Goal: Information Seeking & Learning: Learn about a topic

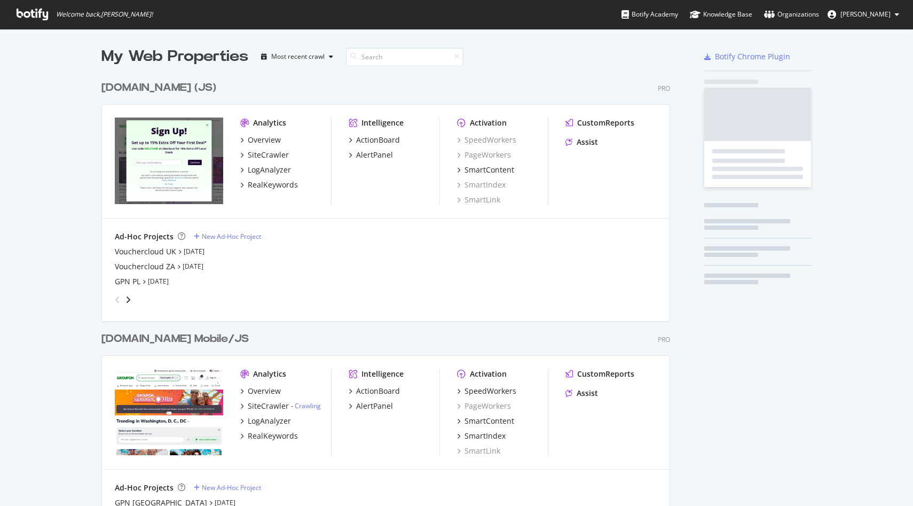
scroll to position [2210, 577]
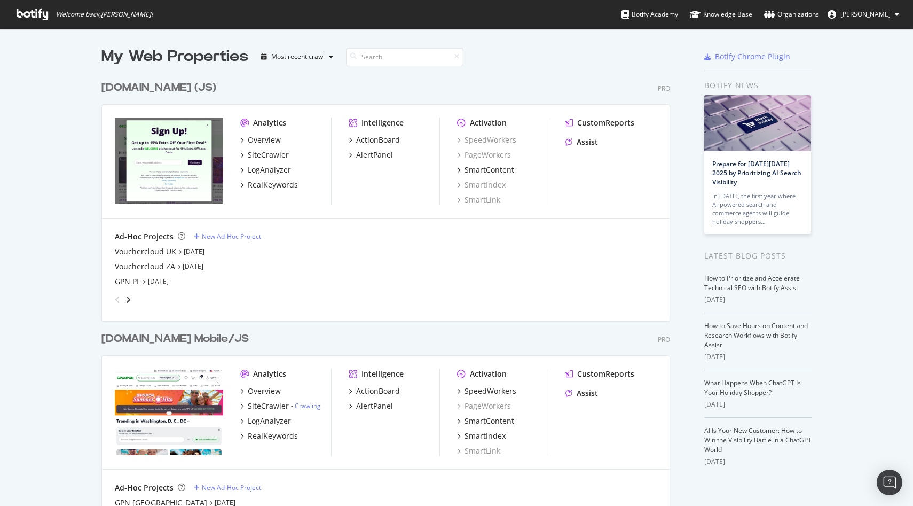
type input "a"
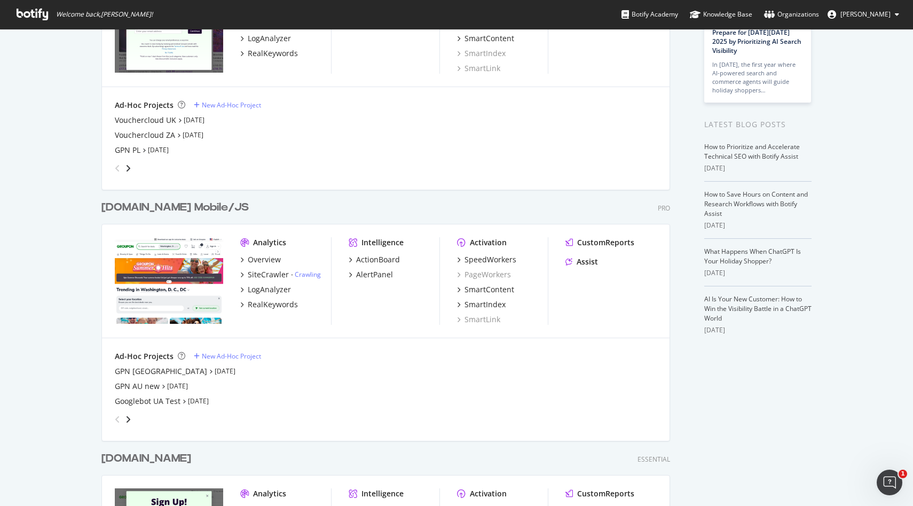
scroll to position [146, 0]
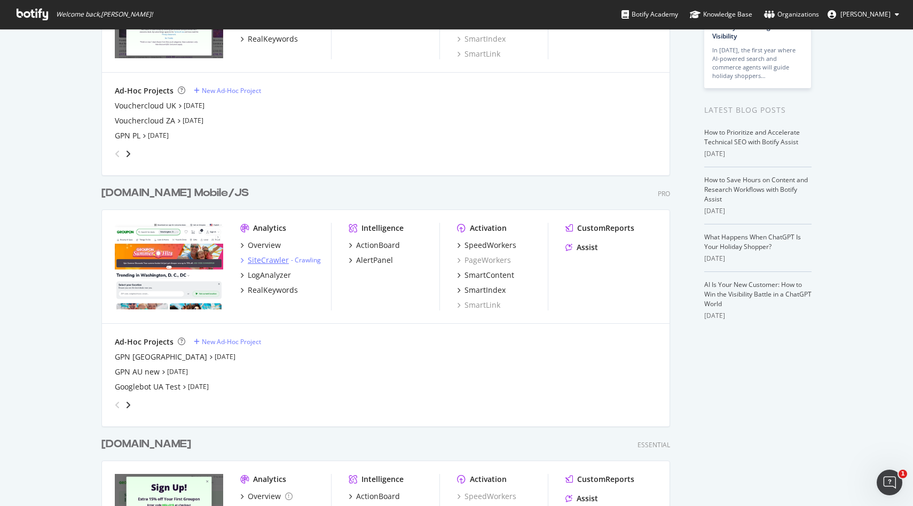
click at [257, 258] on div "SiteCrawler" at bounding box center [268, 260] width 41 height 11
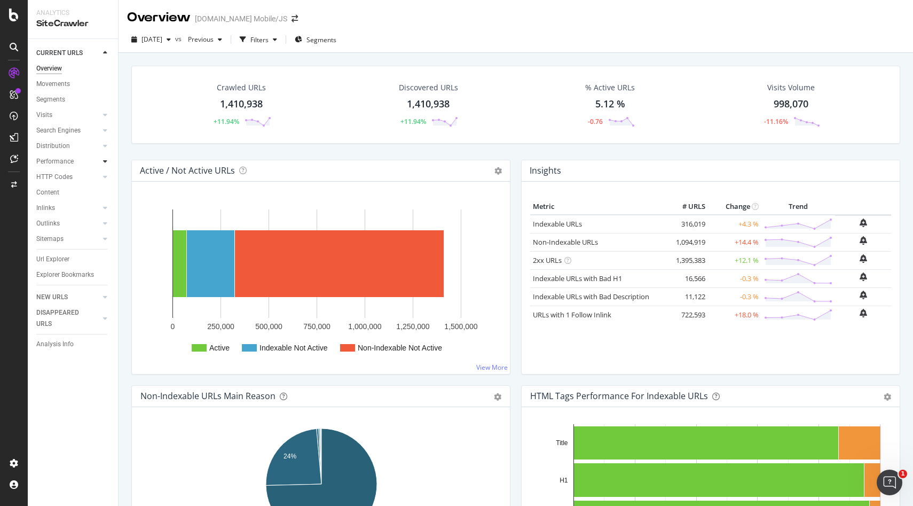
click at [104, 161] on icon at bounding box center [105, 161] width 4 height 6
click at [63, 178] on div "Top Charts" at bounding box center [57, 176] width 32 height 11
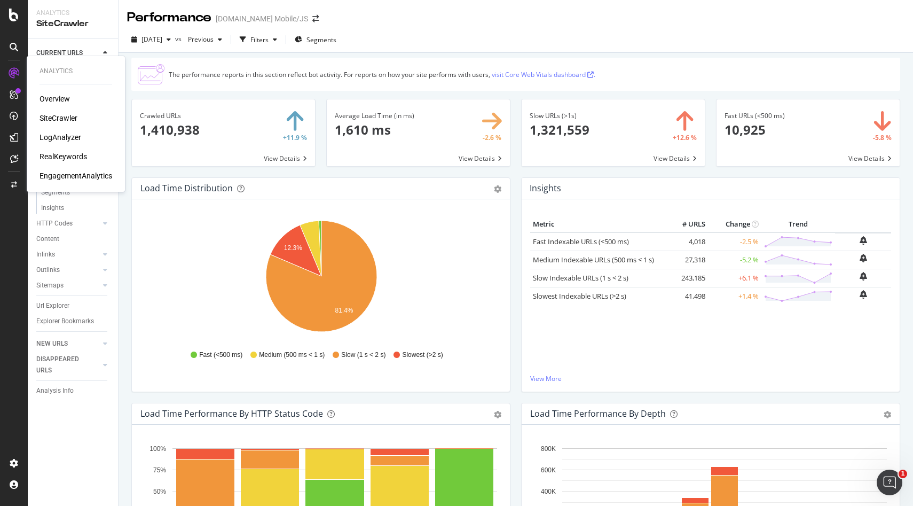
click at [54, 158] on div "RealKeywords" at bounding box center [64, 156] width 48 height 11
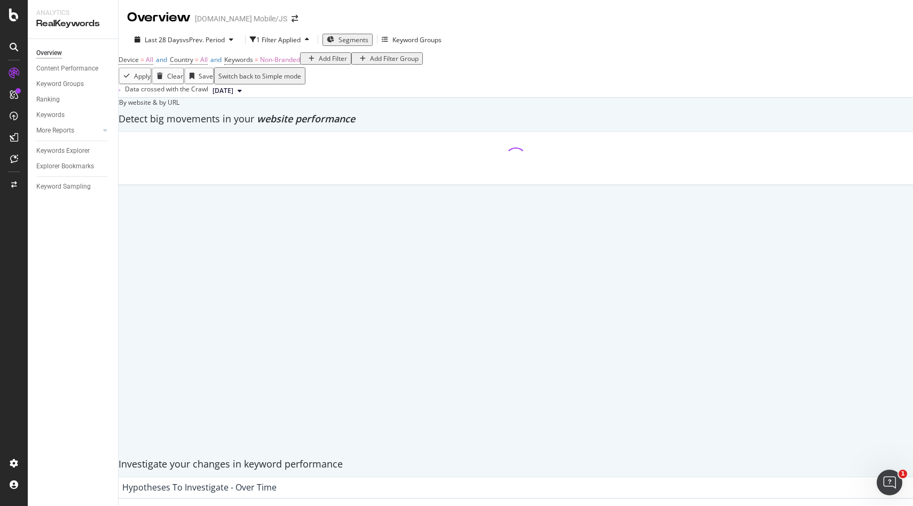
click at [319, 63] on div "Add Filter" at bounding box center [333, 58] width 28 height 9
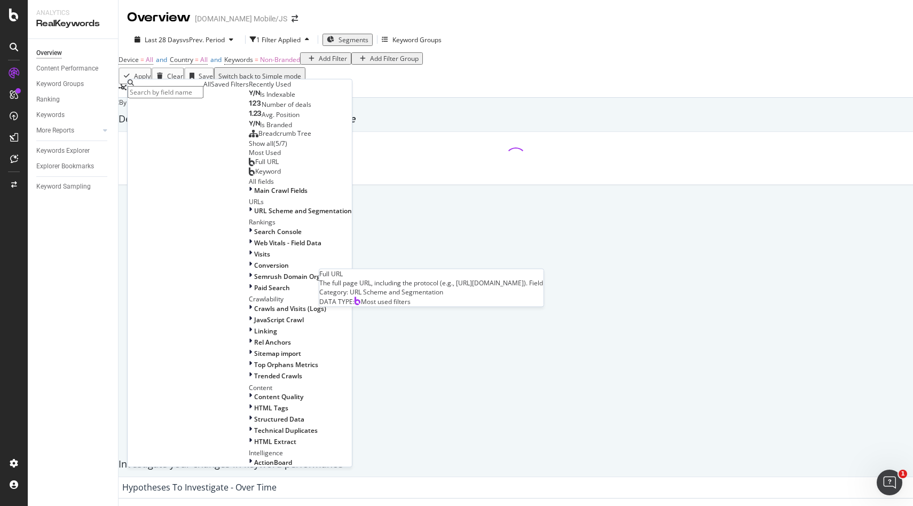
click at [249, 166] on div "Full URL" at bounding box center [264, 161] width 30 height 9
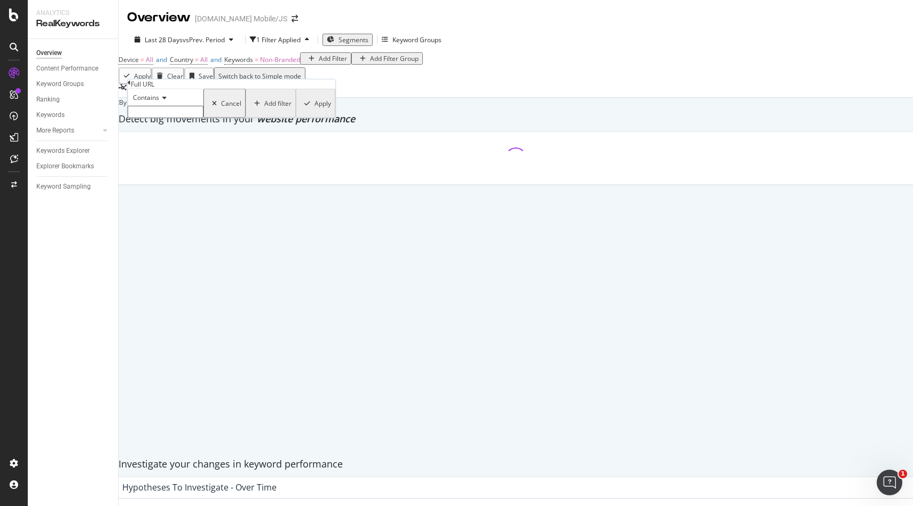
click at [199, 118] on input "text" at bounding box center [166, 112] width 76 height 12
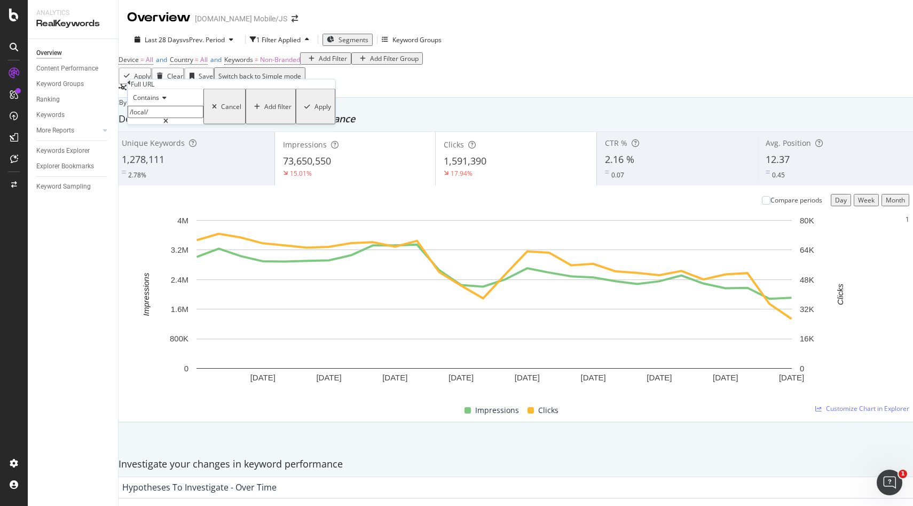
type input "/local/"
click at [315, 111] on div "Apply" at bounding box center [323, 106] width 17 height 9
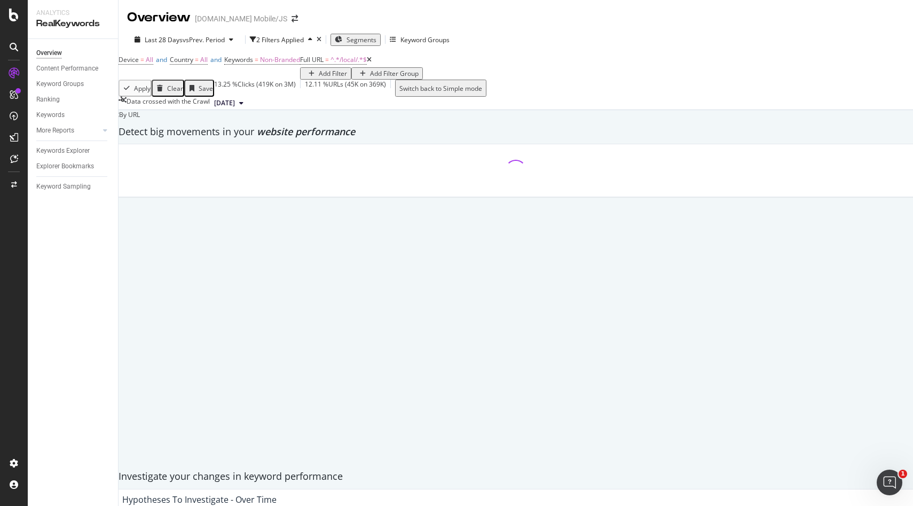
click at [319, 78] on div "Add Filter" at bounding box center [333, 73] width 28 height 9
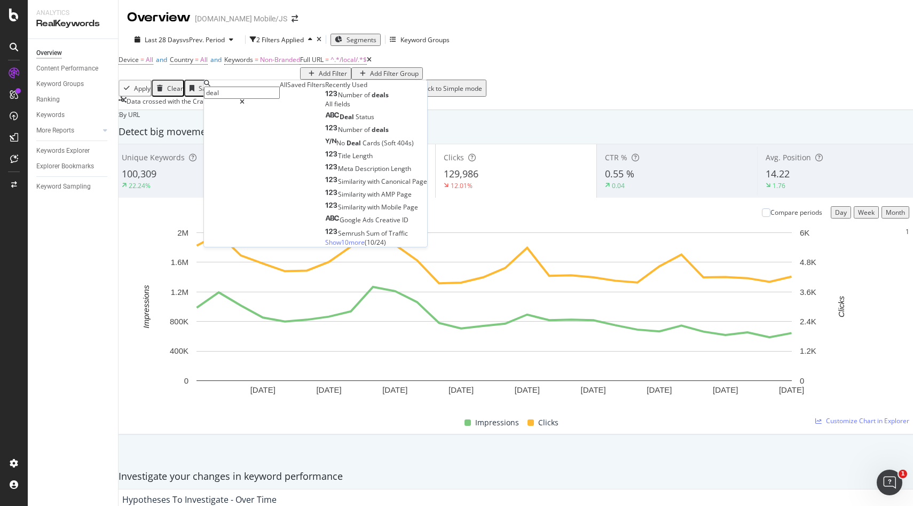
type input "deal"
click at [325, 99] on div "Number of deals" at bounding box center [357, 95] width 64 height 9
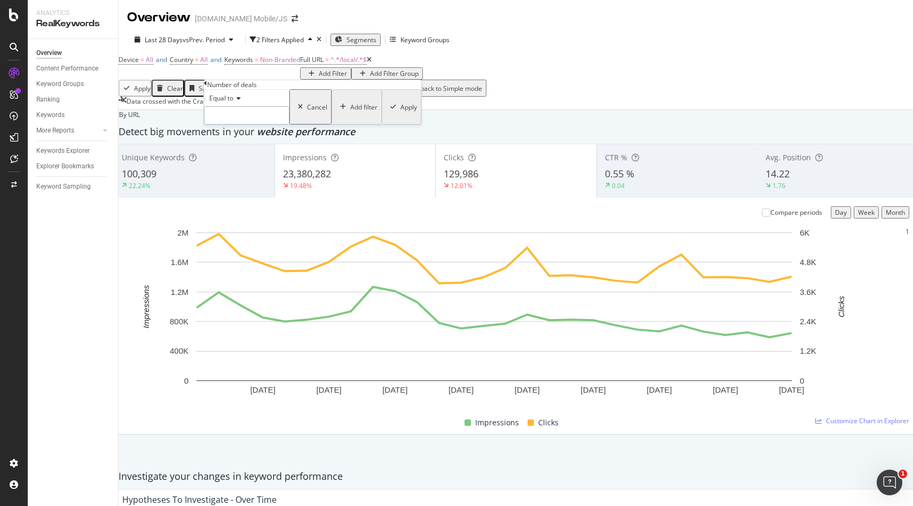
click at [246, 124] on input "number" at bounding box center [246, 115] width 85 height 18
click at [241, 101] on icon at bounding box center [236, 98] width 7 height 6
click at [236, 139] on span "Less than" at bounding box center [221, 134] width 28 height 9
click at [254, 124] on input "number" at bounding box center [246, 115] width 85 height 18
type input "10"
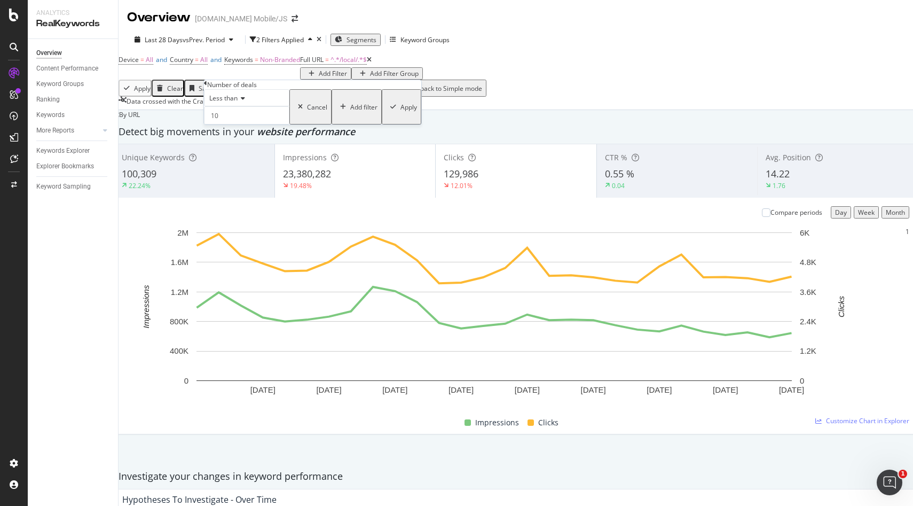
click at [386, 110] on div "button" at bounding box center [393, 107] width 14 height 6
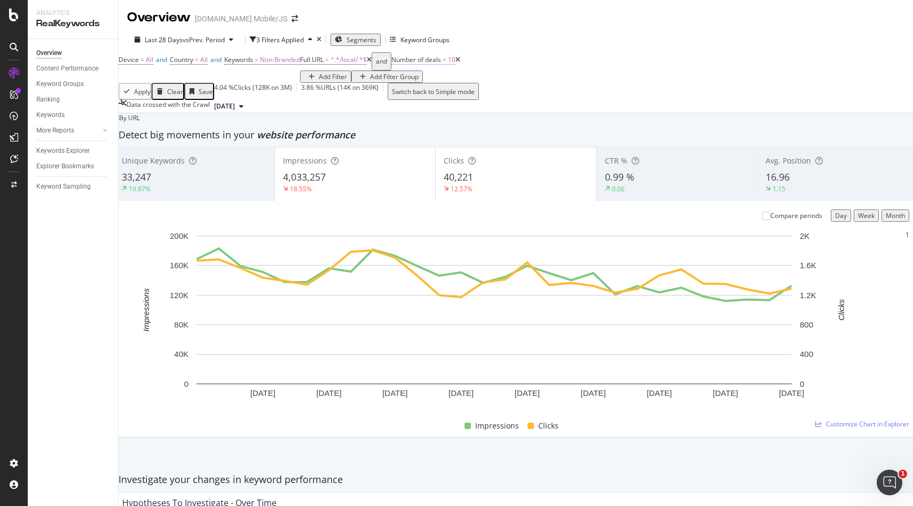
click at [392, 65] on span "Number of deals < 10" at bounding box center [424, 60] width 64 height 10
click at [264, 123] on input "10" at bounding box center [264, 114] width 85 height 18
type input "1"
type input "5"
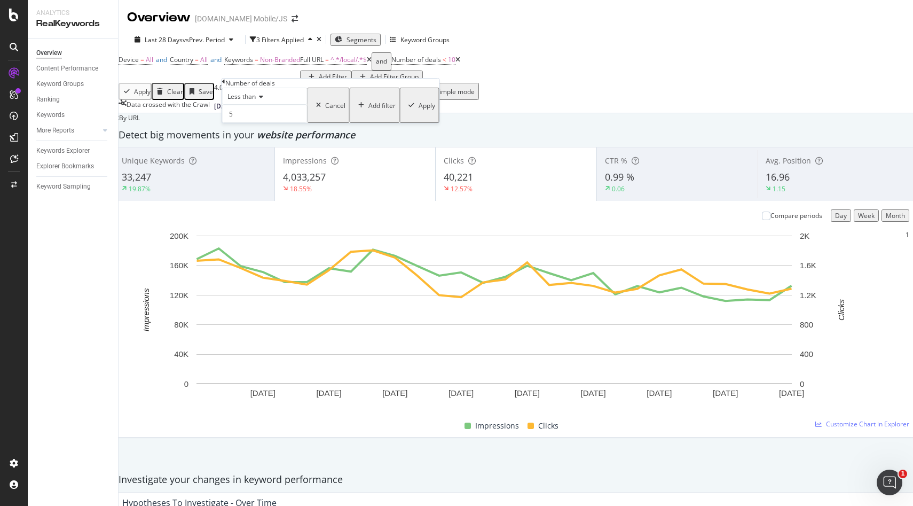
click at [419, 110] on div "Apply" at bounding box center [427, 105] width 17 height 9
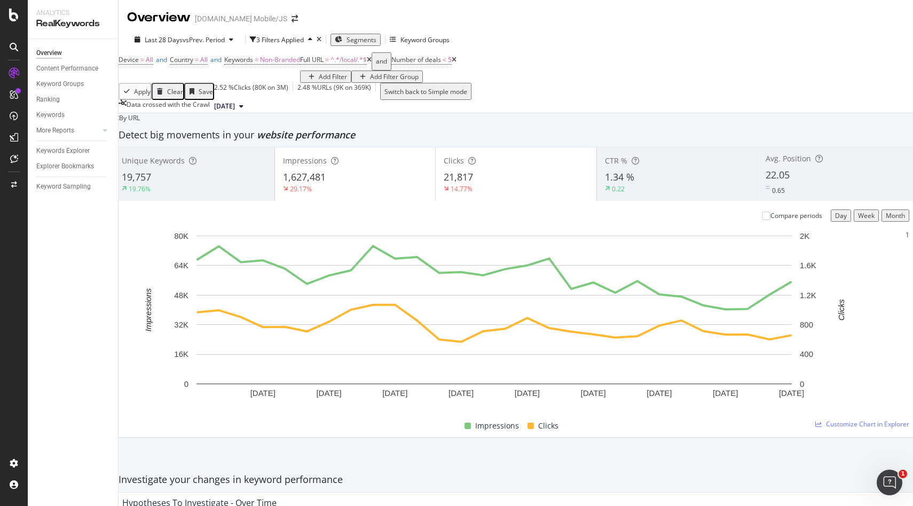
click at [371, 184] on div "1,627,481" at bounding box center [355, 177] width 145 height 14
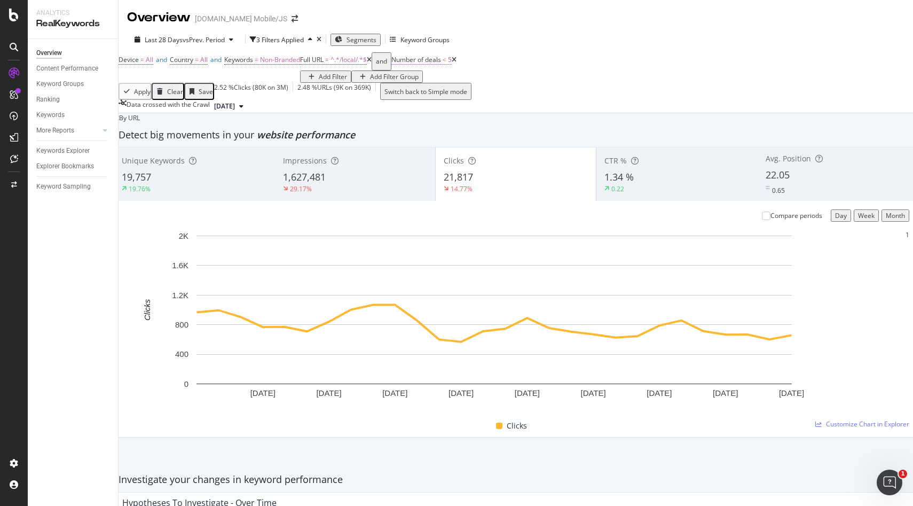
click at [392, 64] on span "Number of deals" at bounding box center [417, 59] width 50 height 9
click at [253, 123] on input "5" at bounding box center [264, 114] width 85 height 18
drag, startPoint x: 253, startPoint y: 130, endPoint x: 231, endPoint y: 130, distance: 21.9
click at [232, 123] on input "5" at bounding box center [264, 114] width 85 height 18
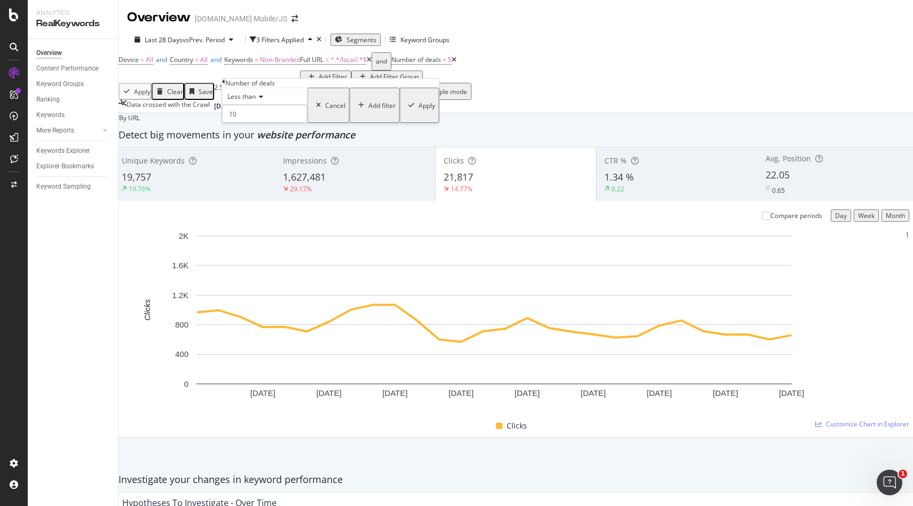
type input "10"
click at [419, 110] on div "Apply" at bounding box center [427, 105] width 17 height 9
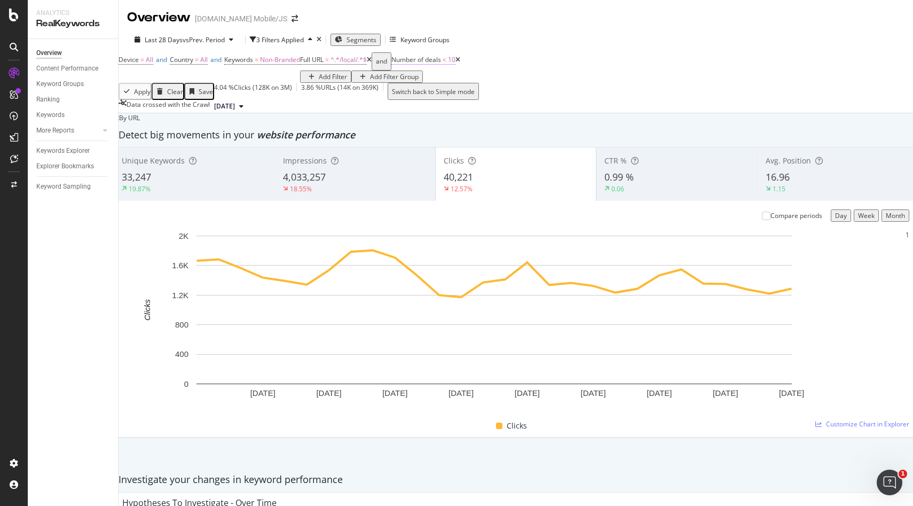
click at [392, 64] on span "Number of deals" at bounding box center [417, 59] width 50 height 9
click at [244, 123] on input "10" at bounding box center [264, 114] width 85 height 18
drag, startPoint x: 250, startPoint y: 133, endPoint x: 221, endPoint y: 133, distance: 28.8
click at [222, 123] on div "Number of deals Less than 10 Cancel Add filter Apply" at bounding box center [331, 100] width 218 height 45
click at [263, 100] on icon at bounding box center [259, 96] width 7 height 6
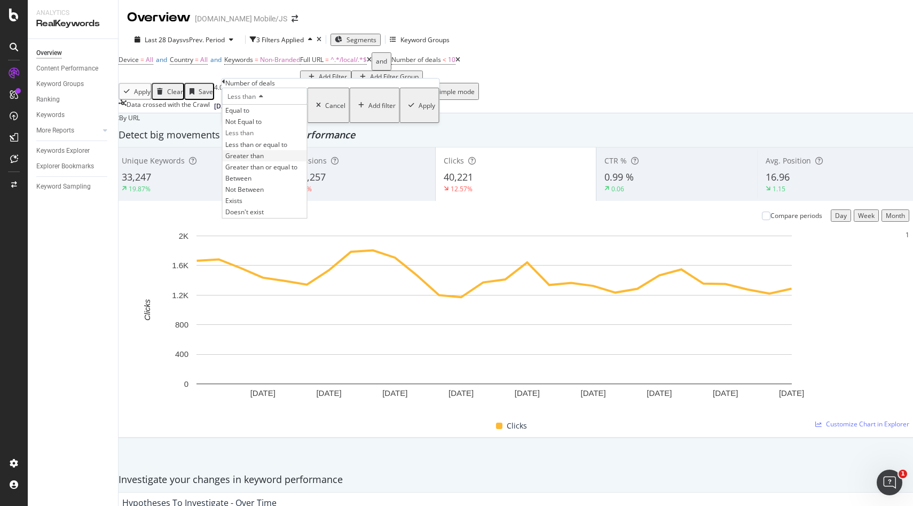
click at [264, 160] on span "Greater than" at bounding box center [244, 155] width 38 height 9
click at [255, 123] on input "15" at bounding box center [264, 114] width 85 height 18
type input "10"
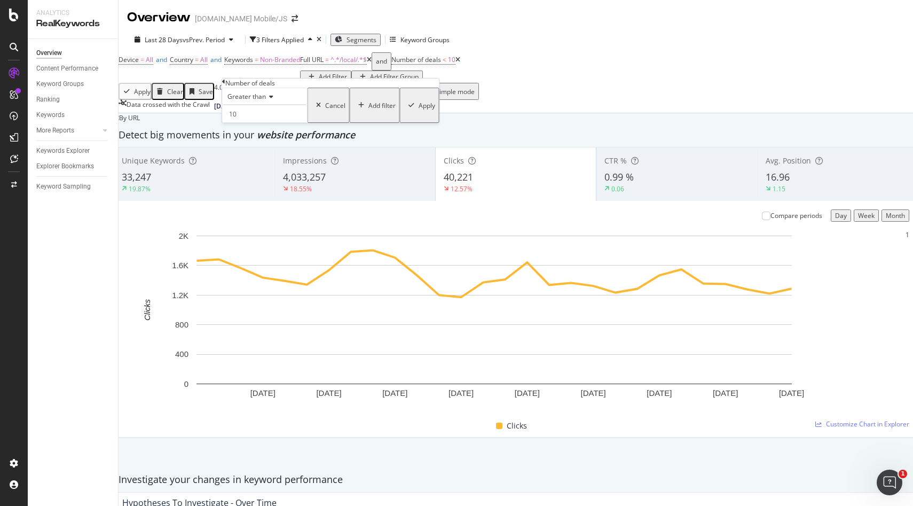
click at [419, 110] on div "Apply" at bounding box center [427, 105] width 17 height 9
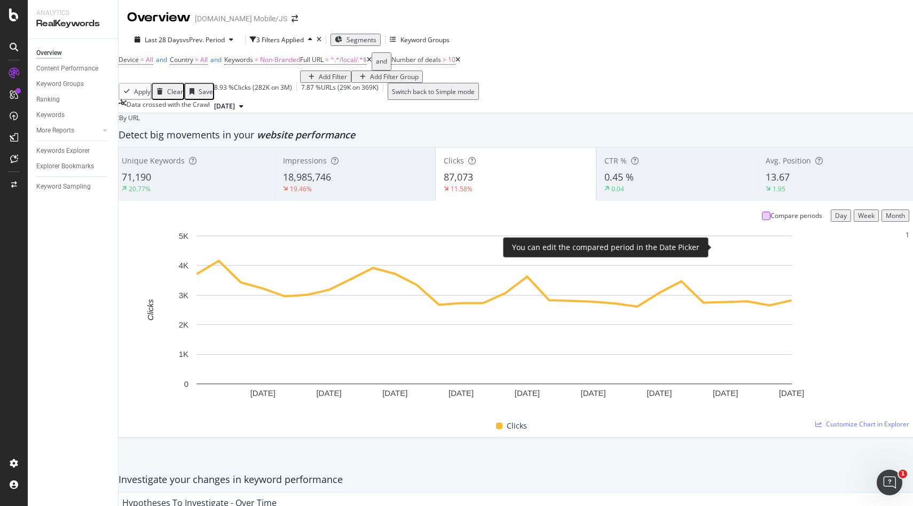
click at [762, 220] on div at bounding box center [766, 216] width 9 height 9
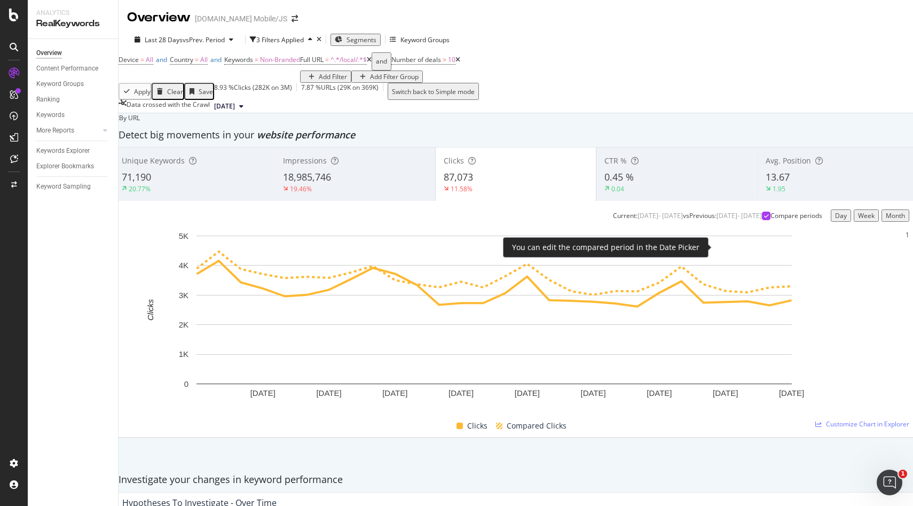
click at [764, 218] on icon at bounding box center [766, 215] width 5 height 5
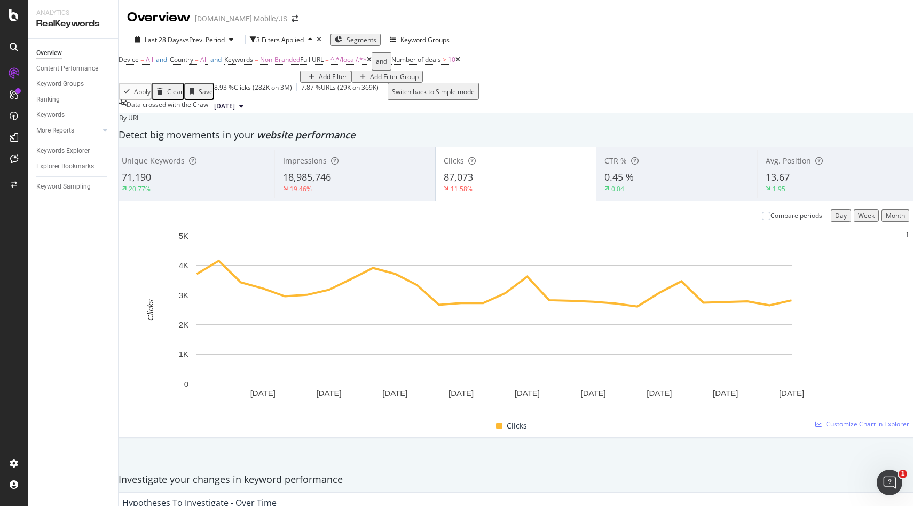
click at [782, 184] on div "13.67" at bounding box center [838, 177] width 144 height 14
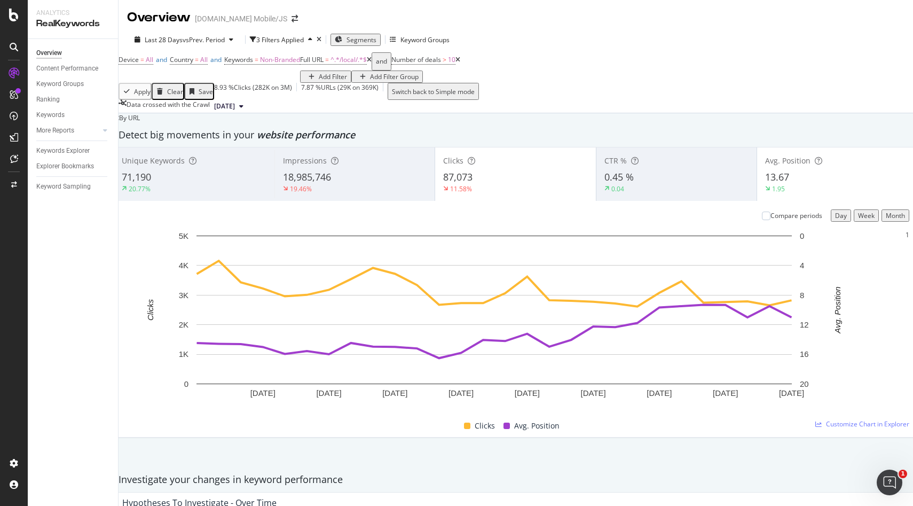
click at [529, 184] on div "87,073" at bounding box center [515, 177] width 145 height 14
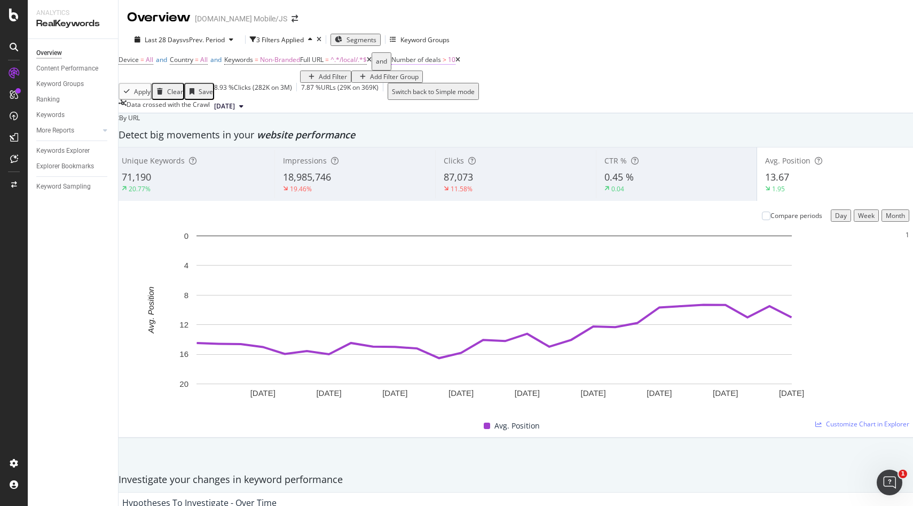
click at [392, 64] on span "Number of deals" at bounding box center [417, 59] width 50 height 9
click at [265, 101] on span "Greater than" at bounding box center [247, 96] width 38 height 9
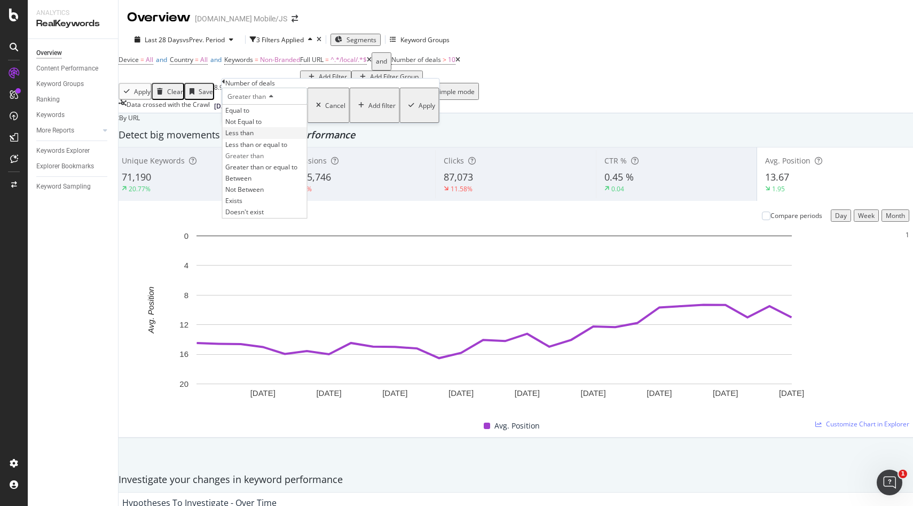
click at [254, 137] on span "Less than" at bounding box center [239, 132] width 28 height 9
click at [419, 110] on div "Apply" at bounding box center [427, 105] width 17 height 9
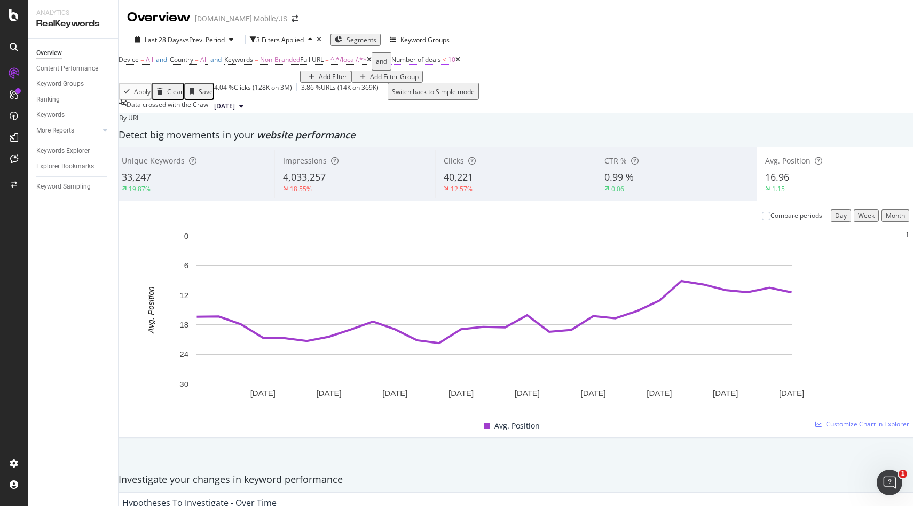
click at [392, 64] on span "Number of deals" at bounding box center [417, 59] width 50 height 9
click at [249, 123] on input "10" at bounding box center [264, 114] width 85 height 18
type input "1"
type input "3"
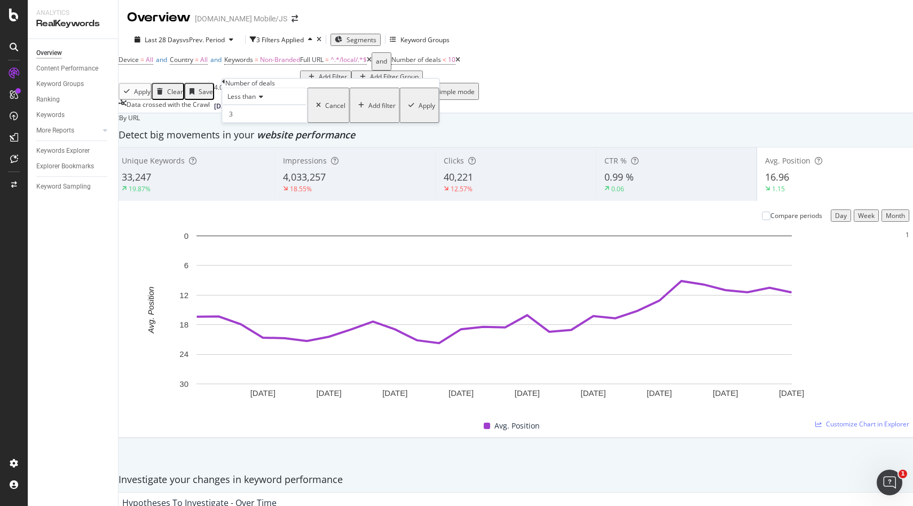
click at [404, 108] on div "button" at bounding box center [411, 105] width 14 height 6
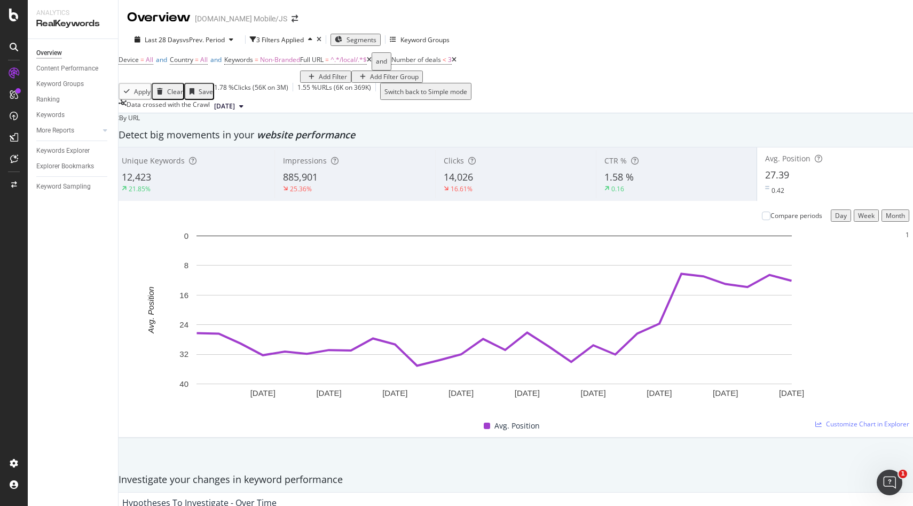
click at [484, 201] on div "Clicks 14,026 16.61%" at bounding box center [515, 173] width 161 height 53
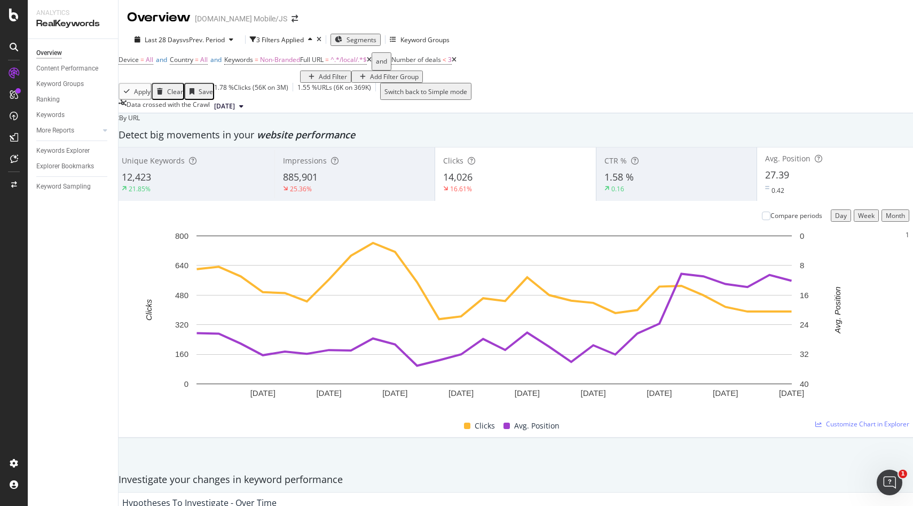
click at [771, 198] on div "Avg. Position 27.39 0.42" at bounding box center [837, 174] width 161 height 48
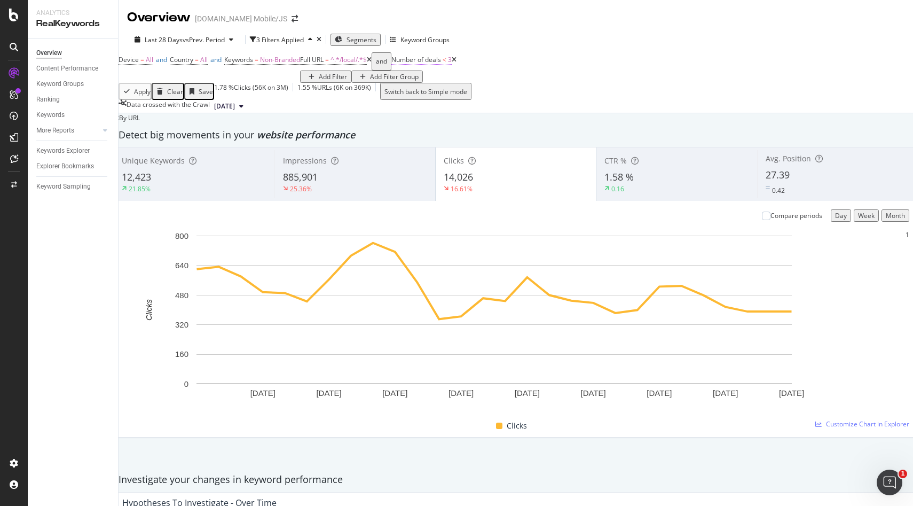
click at [392, 64] on span "Number of deals" at bounding box center [417, 59] width 50 height 9
drag, startPoint x: 255, startPoint y: 128, endPoint x: 204, endPoint y: 128, distance: 51.8
click at [204, 128] on body "Analytics RealKeywords Overview Content Performance Keyword Groups Ranking Keyw…" at bounding box center [456, 253] width 913 height 506
click at [225, 85] on icon at bounding box center [223, 82] width 3 height 6
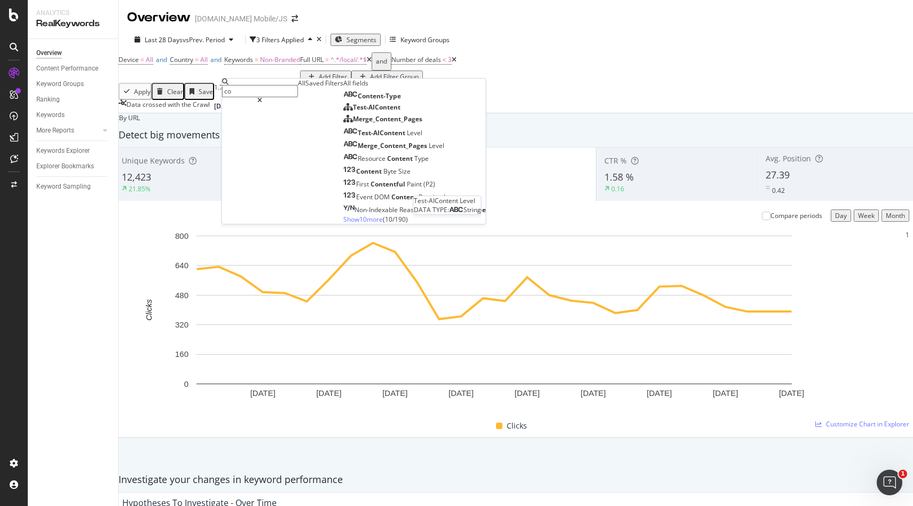
type input "c"
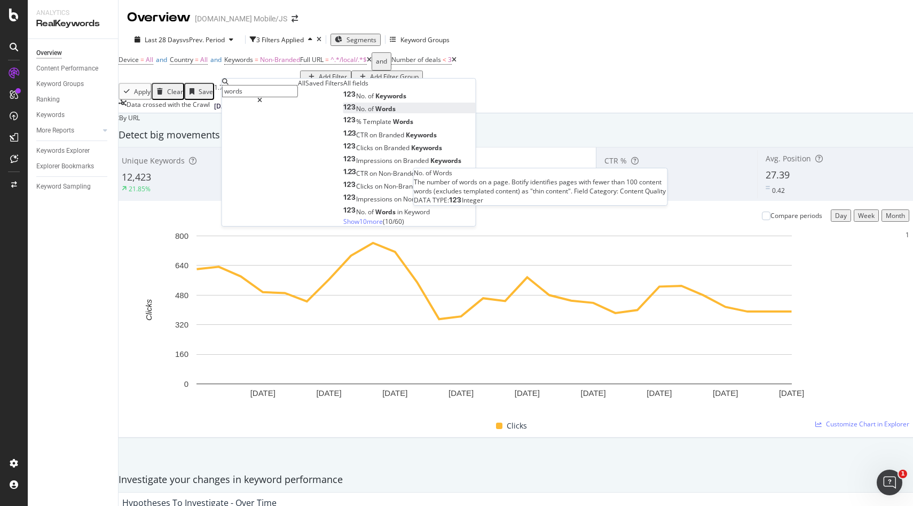
type input "words"
click at [343, 113] on div "No. of Words" at bounding box center [369, 108] width 52 height 9
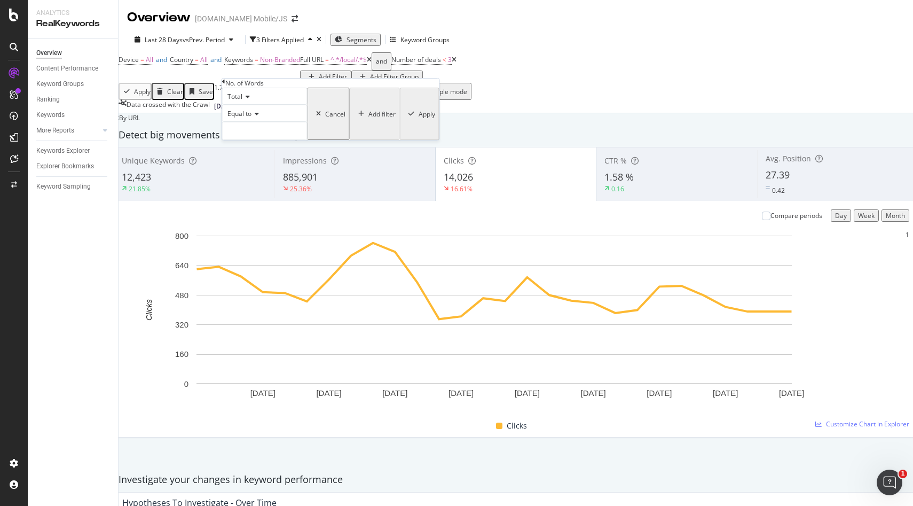
click at [246, 100] on icon at bounding box center [245, 96] width 7 height 6
click at [278, 105] on div "Total" at bounding box center [264, 96] width 85 height 17
click at [269, 140] on input "number" at bounding box center [264, 131] width 85 height 18
click at [252, 118] on span "Equal to" at bounding box center [240, 113] width 24 height 9
click at [254, 154] on span "Less than" at bounding box center [239, 149] width 28 height 9
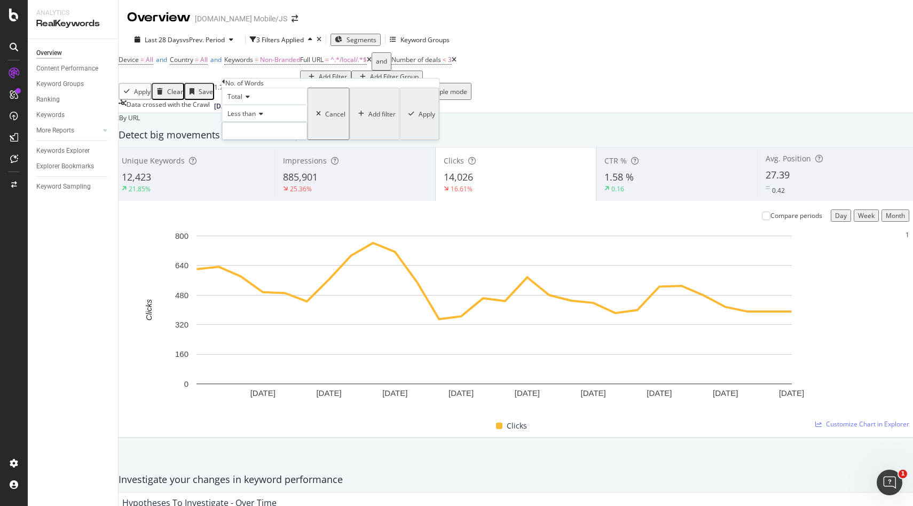
click at [256, 140] on input "number" at bounding box center [264, 131] width 85 height 18
type input "250"
click at [419, 119] on div "Apply" at bounding box center [427, 113] width 17 height 9
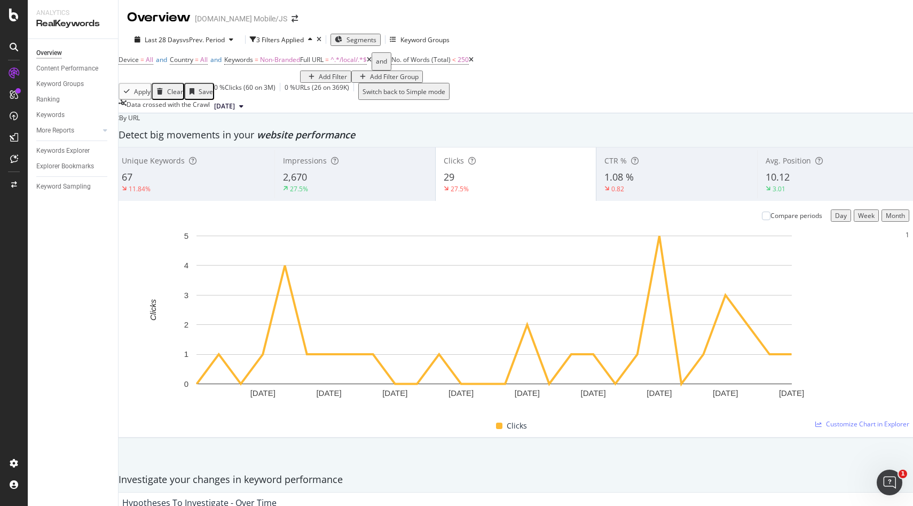
click at [772, 183] on span "10.12" at bounding box center [778, 176] width 24 height 13
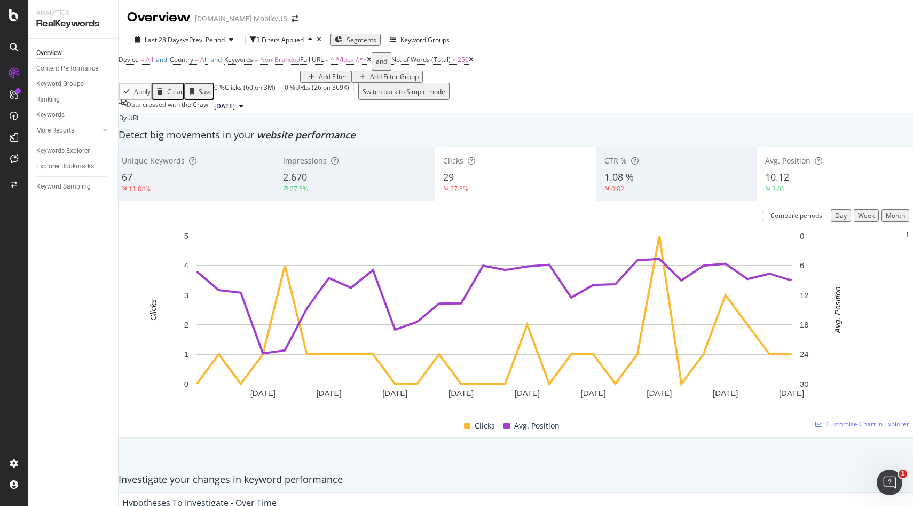
click at [392, 67] on span "No. of Words (Total) < 250" at bounding box center [433, 59] width 82 height 15
click at [392, 64] on span "No. of Words (Total)" at bounding box center [421, 59] width 59 height 9
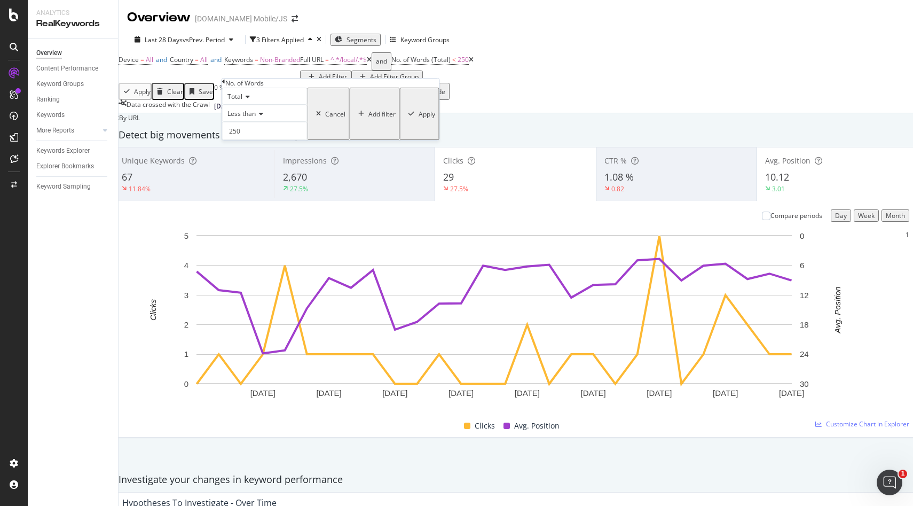
click at [250, 100] on icon at bounding box center [245, 96] width 7 height 6
click at [249, 137] on span "Content" at bounding box center [237, 132] width 24 height 9
click at [419, 119] on div "Apply" at bounding box center [427, 113] width 17 height 9
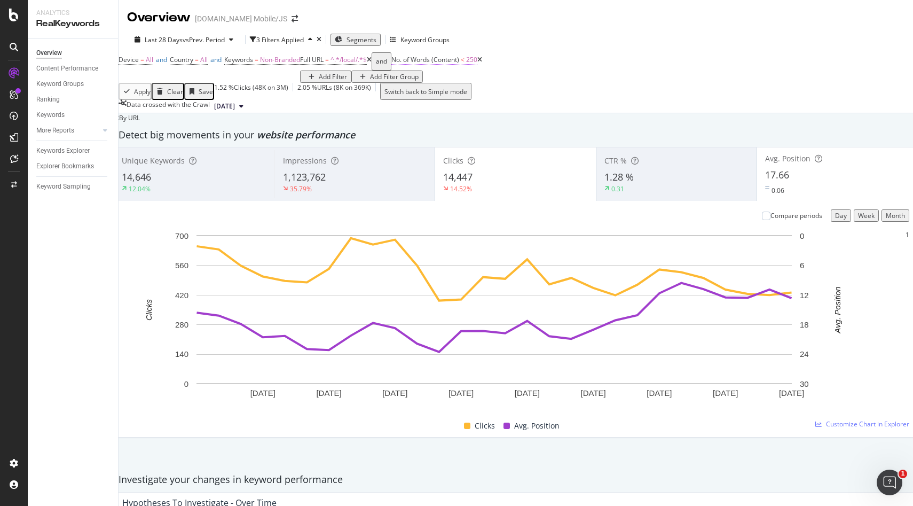
click at [392, 64] on span "No. of Words (Content)" at bounding box center [426, 59] width 68 height 9
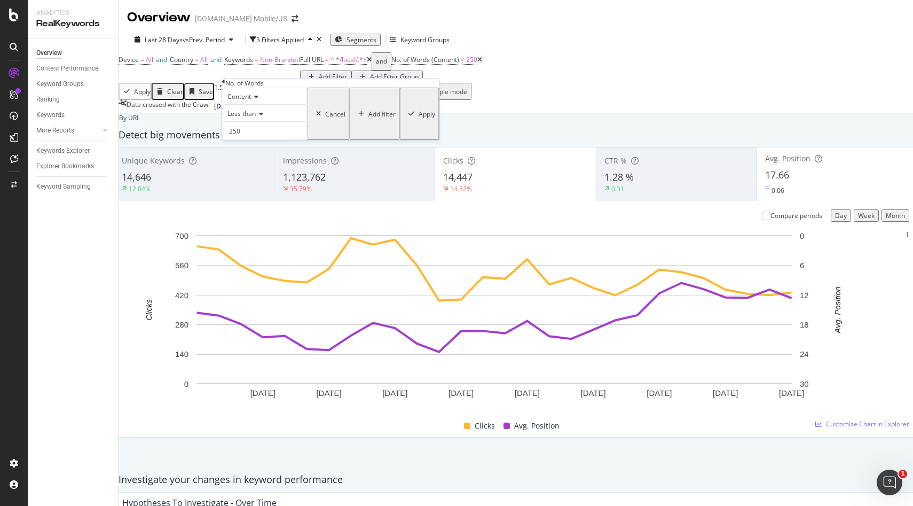
click at [256, 118] on span "Less than" at bounding box center [242, 113] width 28 height 9
click at [277, 178] on div "Greater than" at bounding box center [265, 172] width 84 height 11
click at [419, 119] on div "Apply" at bounding box center [427, 113] width 17 height 9
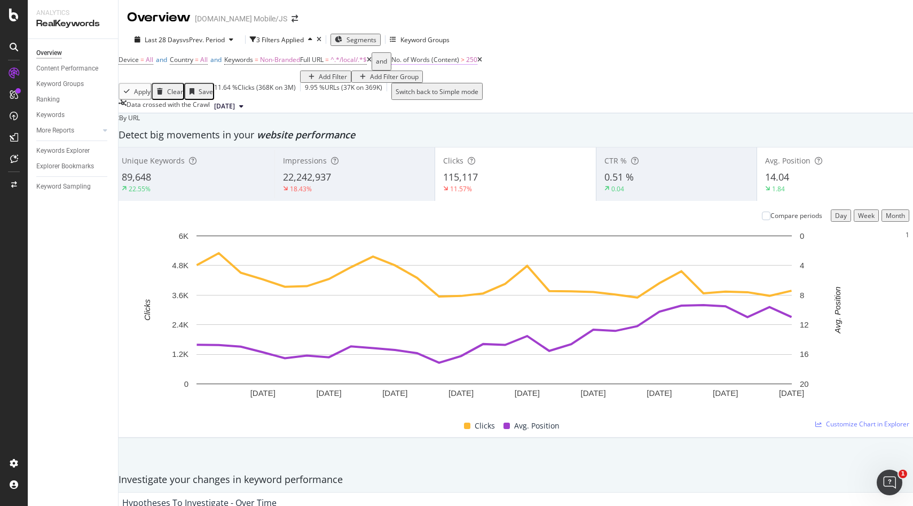
click at [392, 64] on span "No. of Words (Content)" at bounding box center [426, 59] width 68 height 9
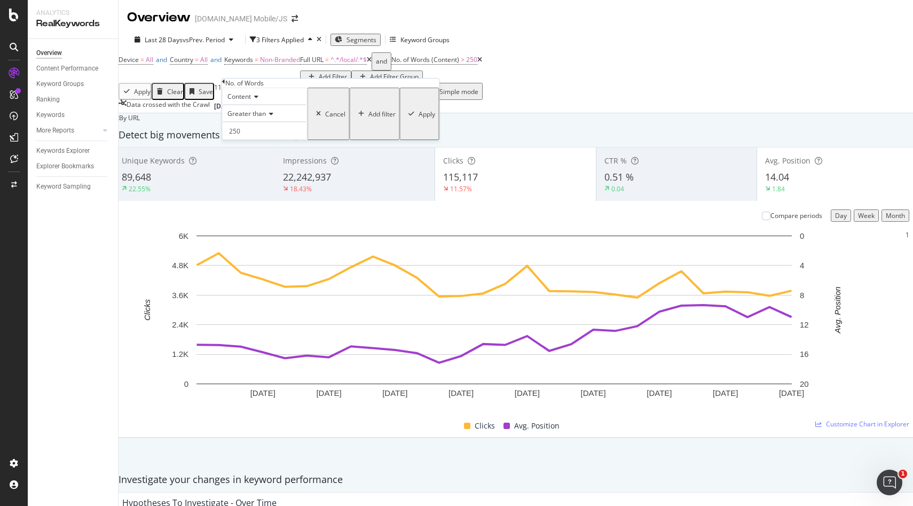
click at [271, 117] on icon at bounding box center [269, 114] width 7 height 6
click at [254, 154] on span "Less than" at bounding box center [239, 149] width 28 height 9
click at [419, 119] on div "Apply" at bounding box center [427, 113] width 17 height 9
